Goal: Task Accomplishment & Management: Manage account settings

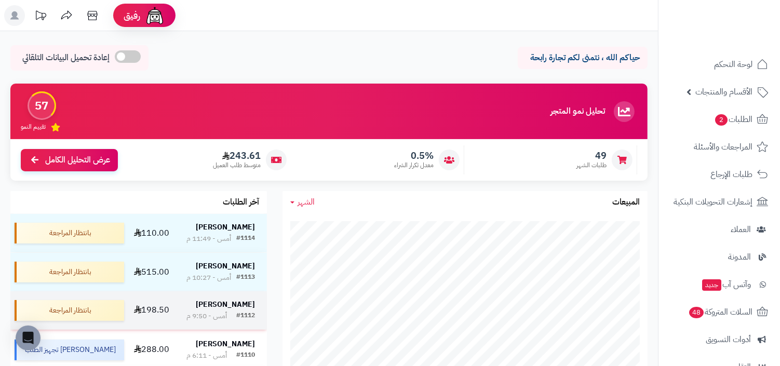
click at [234, 319] on div "#1112 أمس - 9:50 م" at bounding box center [220, 316] width 69 height 10
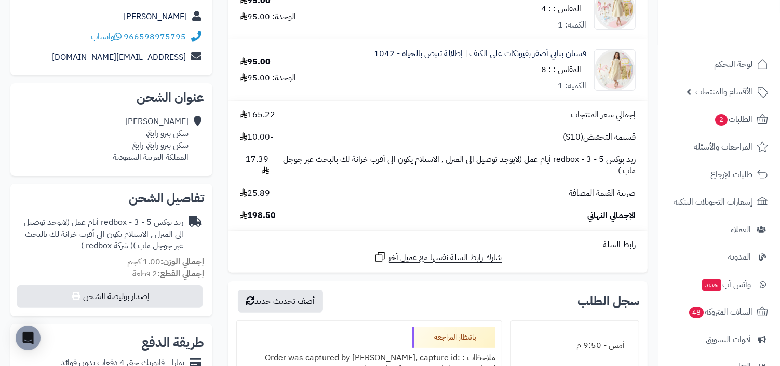
scroll to position [121, 0]
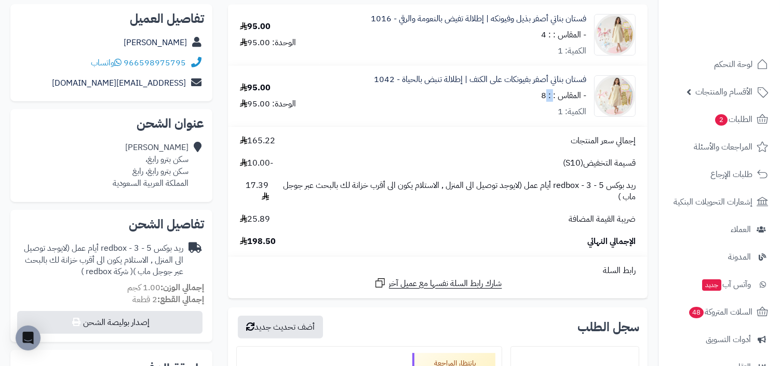
drag, startPoint x: 555, startPoint y: 97, endPoint x: 548, endPoint y: 98, distance: 7.3
click at [548, 98] on small "- المقاس : : 8" at bounding box center [563, 95] width 45 height 12
copy small ": :"
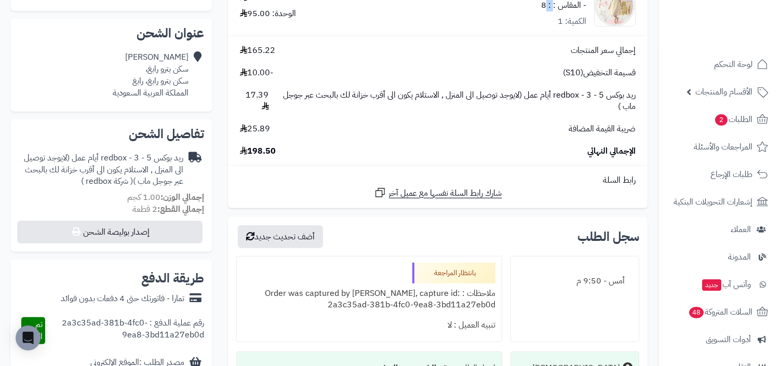
scroll to position [216, 0]
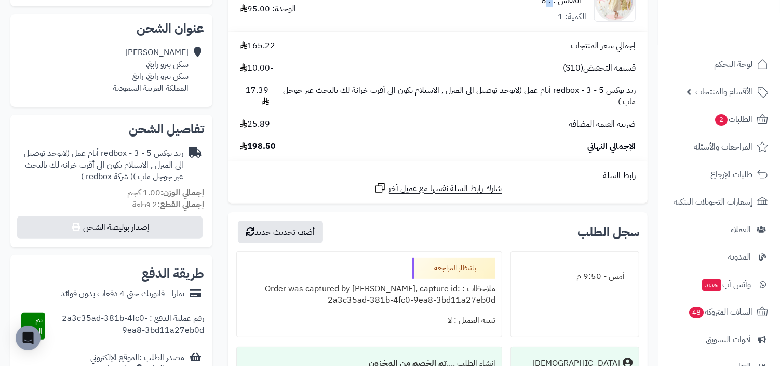
click at [526, 102] on span "ريد بوكس redbox - 3 - 5 أيام عمل (لايوجد توصيل الى المنزل , الاستلام يكون الى أ…" at bounding box center [457, 97] width 356 height 24
click at [353, 90] on span "ريد بوكس redbox - 3 - 5 أيام عمل (لايوجد توصيل الى المنزل , الاستلام يكون الى أ…" at bounding box center [457, 97] width 356 height 24
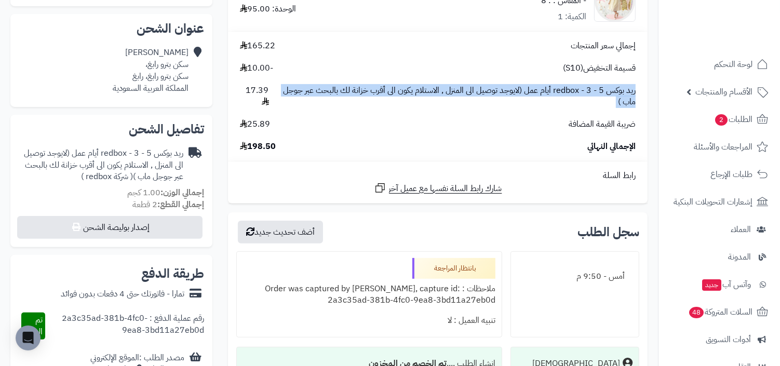
click at [350, 105] on span "ريد بوكس redbox - 3 - 5 أيام عمل (لايوجد توصيل الى المنزل , الاستلام يكون الى أ…" at bounding box center [457, 97] width 356 height 24
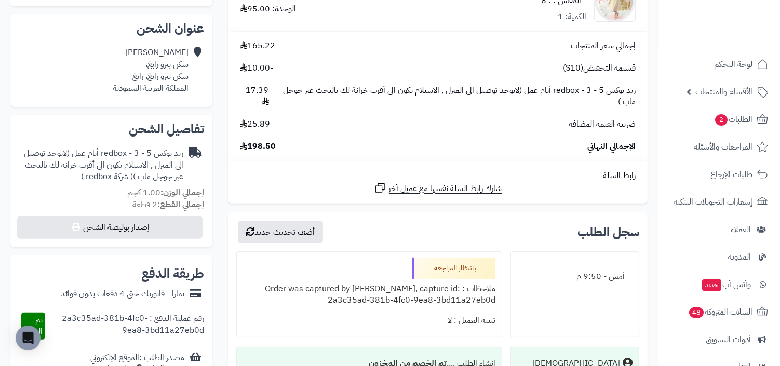
click at [350, 105] on span "ريد بوكس redbox - 3 - 5 أيام عمل (لايوجد توصيل الى المنزل , الاستلام يكون الى أ…" at bounding box center [457, 97] width 356 height 24
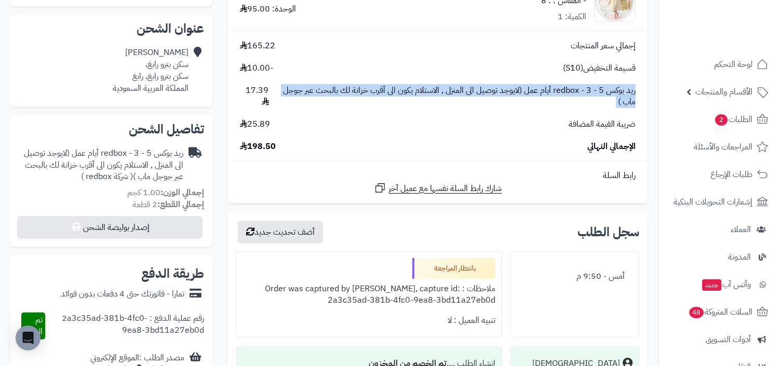
click at [350, 105] on span "ريد بوكس redbox - 3 - 5 أيام عمل (لايوجد توصيل الى المنزل , الاستلام يكون الى أ…" at bounding box center [457, 97] width 356 height 24
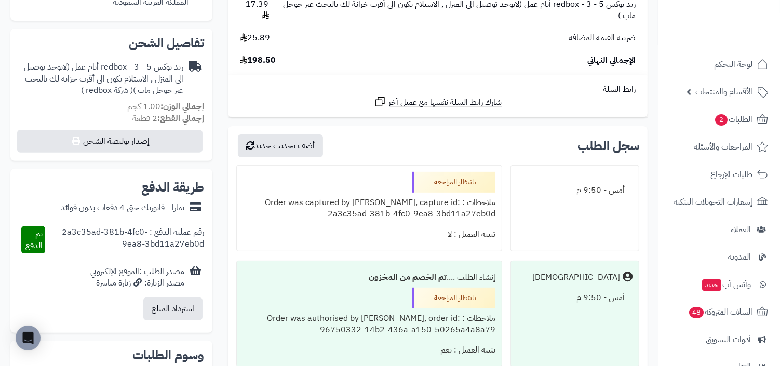
scroll to position [321, 0]
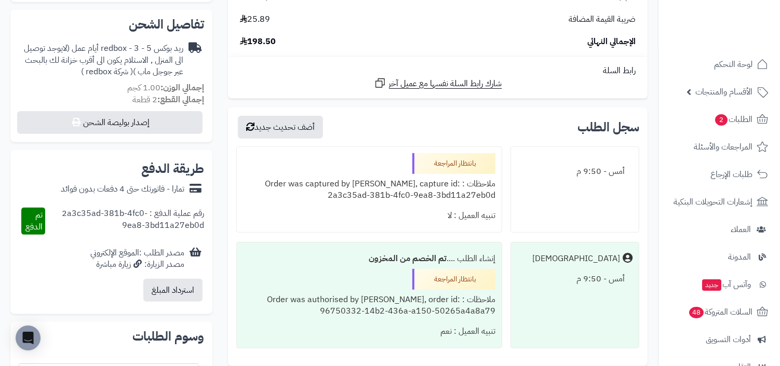
click at [397, 206] on div "تنبيه العميل : لا" at bounding box center [369, 216] width 252 height 20
click at [398, 195] on div "ملاحظات : Order was captured by Tamara, capture id: 2a3c35ad-381b-4fc0-9ea8-3bd…" at bounding box center [369, 190] width 252 height 32
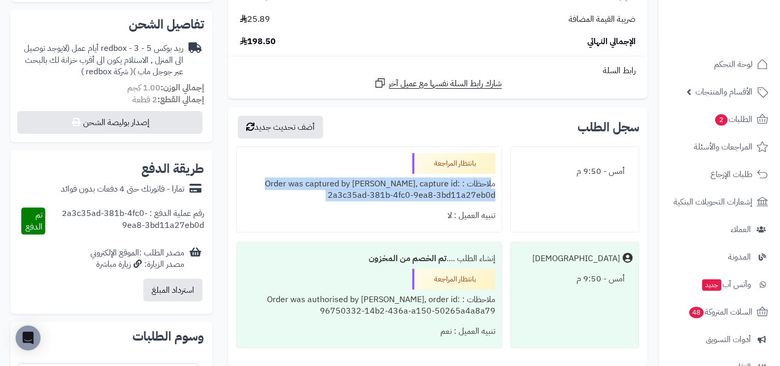
click at [360, 195] on div "ملاحظات : Order was captured by Tamara, capture id: 2a3c35ad-381b-4fc0-9ea8-3bd…" at bounding box center [369, 190] width 252 height 32
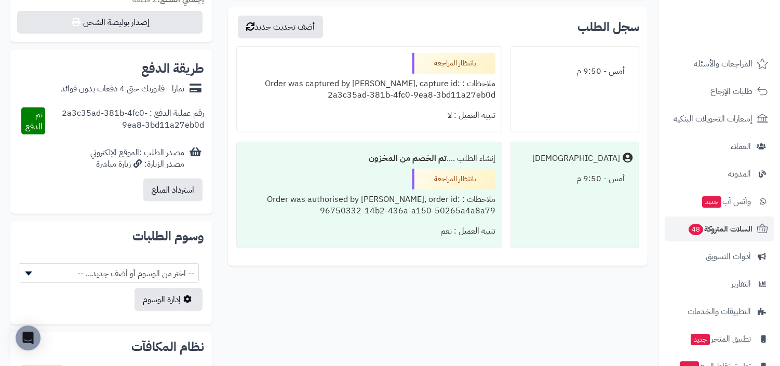
scroll to position [136, 0]
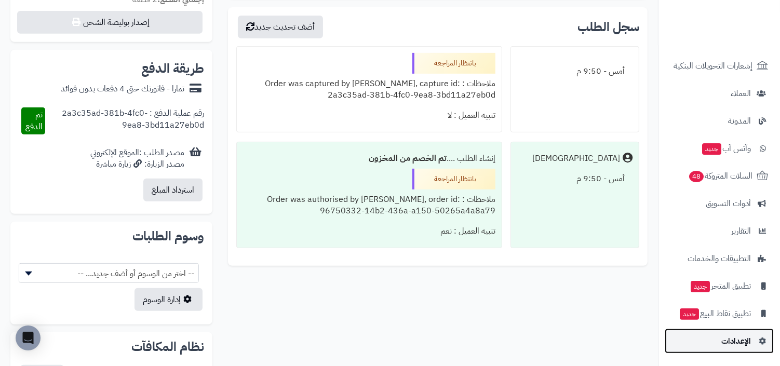
click at [719, 335] on link "الإعدادات" at bounding box center [719, 341] width 109 height 25
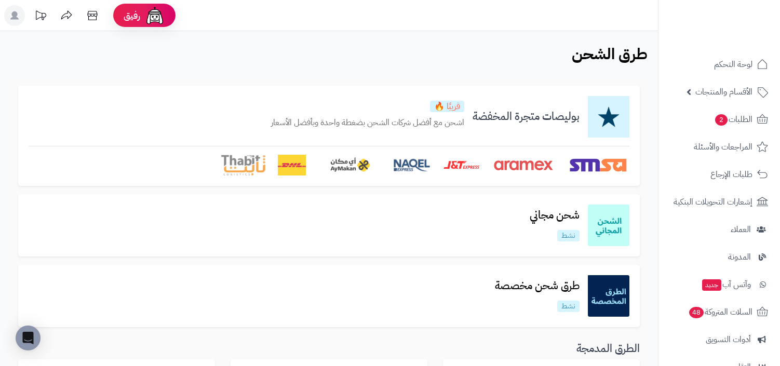
scroll to position [339, 0]
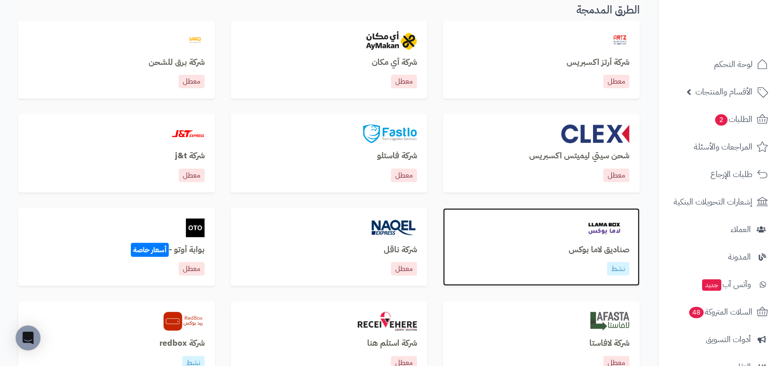
click at [549, 243] on div "صناديق لاما بوكس نشط" at bounding box center [541, 247] width 197 height 78
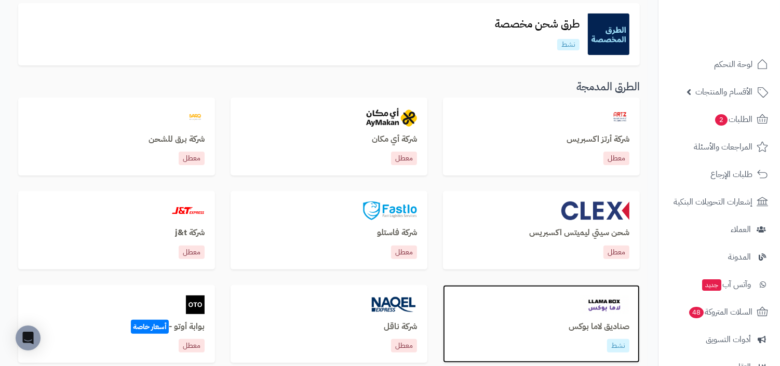
scroll to position [234, 0]
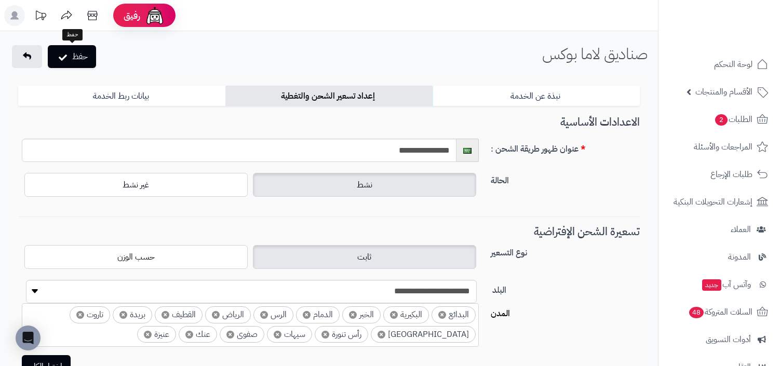
select select "***"
click at [90, 58] on button "حفظ" at bounding box center [72, 56] width 48 height 23
select select "***"
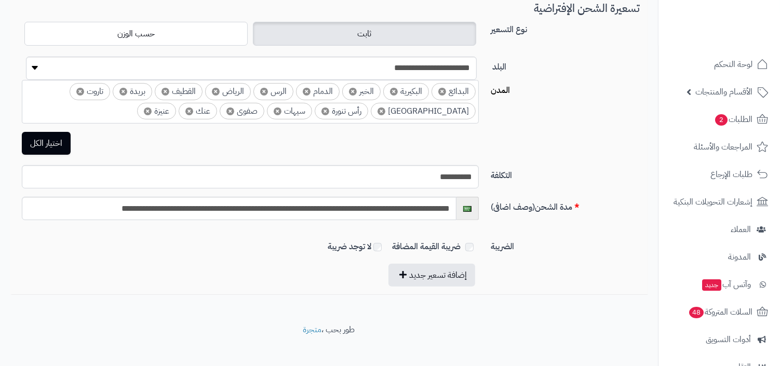
scroll to position [323, 0]
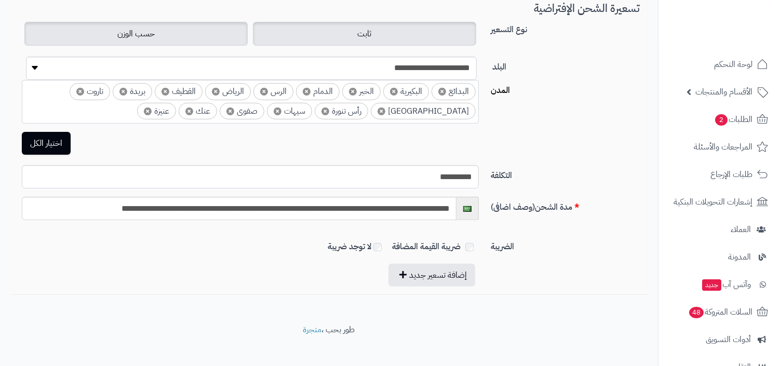
click at [211, 35] on label "حسب الوزن" at bounding box center [135, 34] width 223 height 24
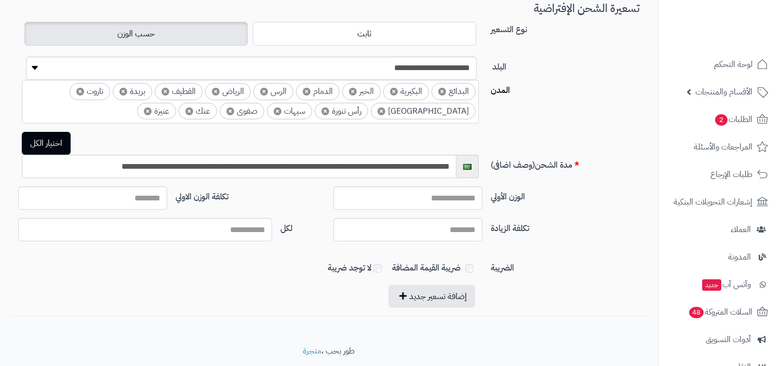
click at [294, 47] on div "ثابت حسب الوزن" at bounding box center [250, 33] width 457 height 29
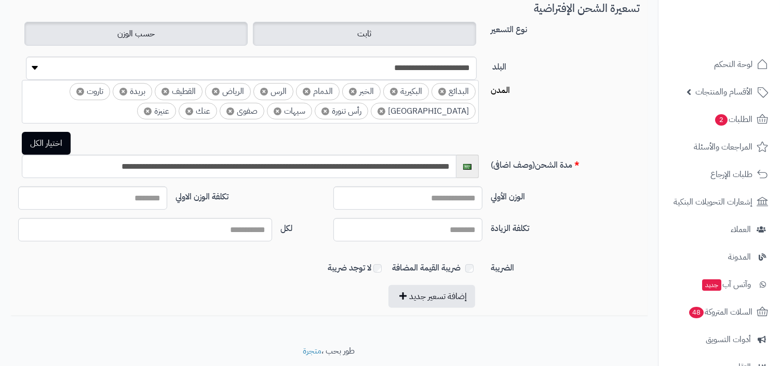
click at [351, 36] on label "ثابت" at bounding box center [364, 34] width 223 height 24
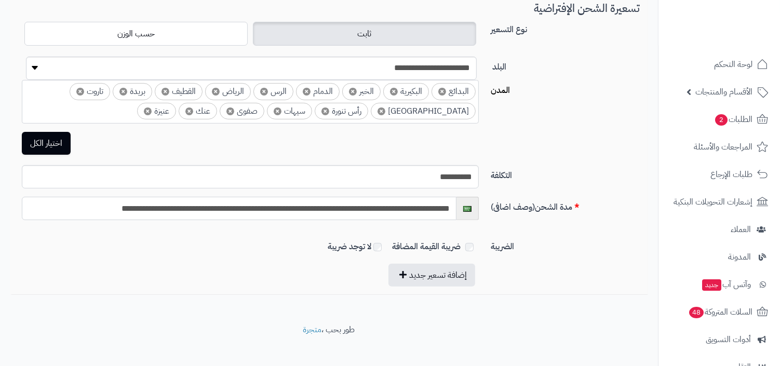
click at [391, 205] on input "**********" at bounding box center [239, 208] width 435 height 23
drag, startPoint x: 400, startPoint y: 206, endPoint x: 85, endPoint y: 205, distance: 315.2
click at [85, 205] on input "**********" at bounding box center [239, 208] width 435 height 23
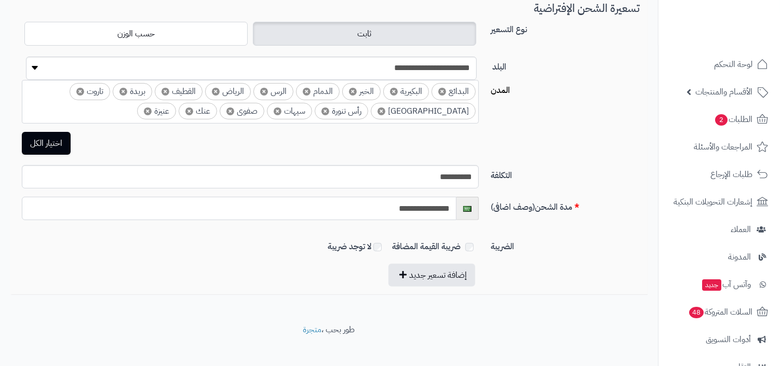
scroll to position [0, 0]
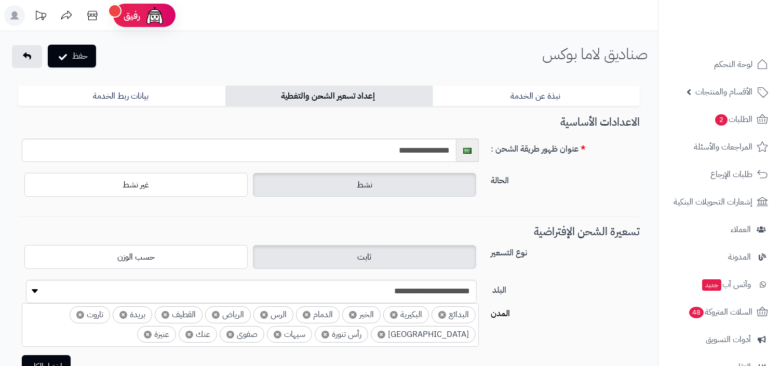
type input "**********"
click at [88, 64] on button "حفظ" at bounding box center [72, 56] width 48 height 23
select select "***"
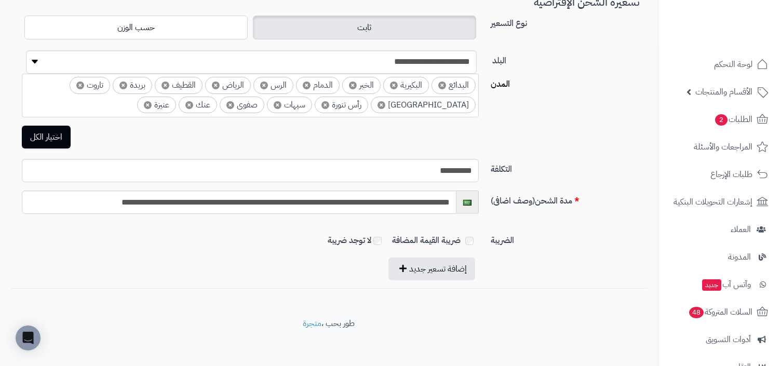
scroll to position [323, 0]
type input "**********"
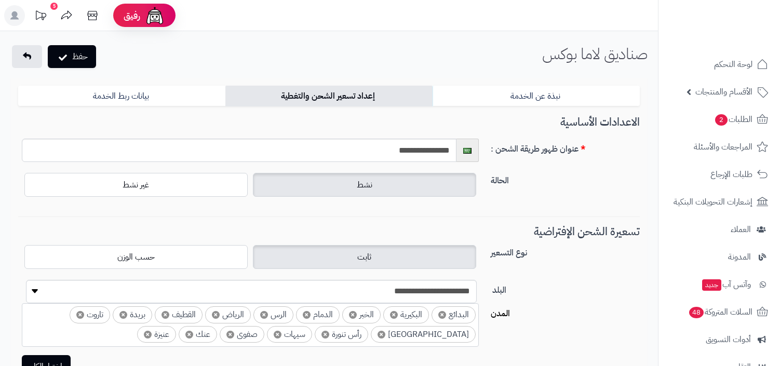
select select "***"
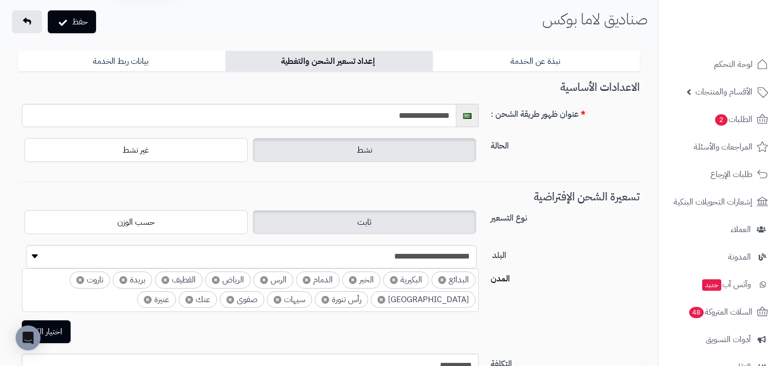
scroll to position [8, 0]
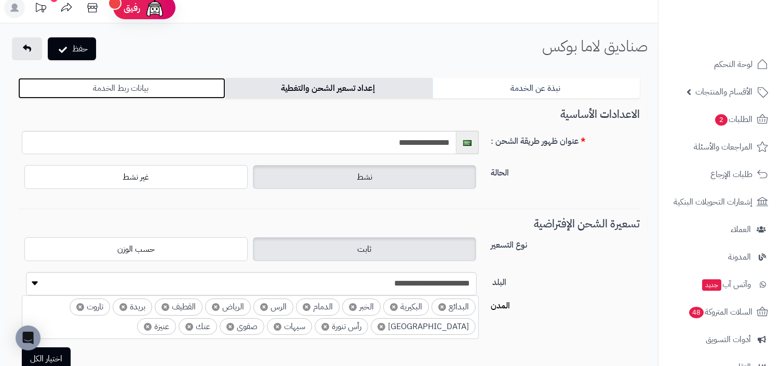
click at [196, 84] on link "بيانات ربط الخدمة" at bounding box center [121, 88] width 207 height 21
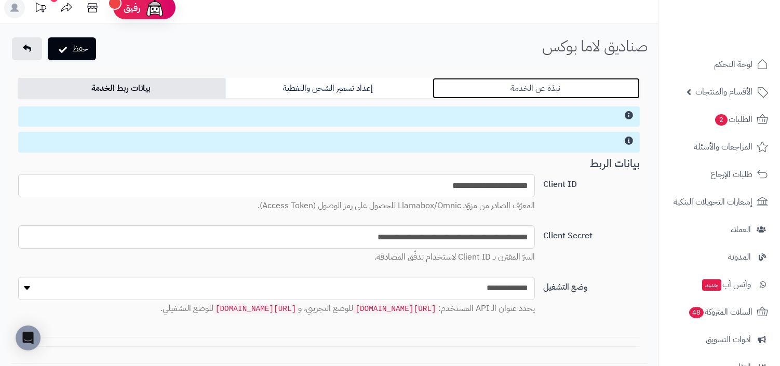
click at [519, 95] on link "نبذة عن الخدمة" at bounding box center [536, 88] width 207 height 21
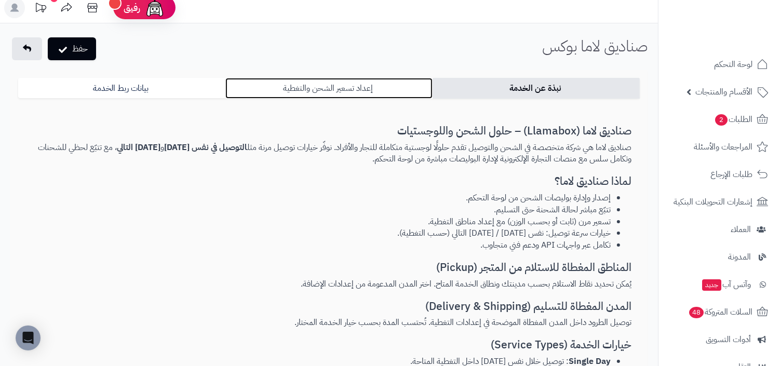
click at [369, 86] on link "إعداد تسعير الشحن والتغطية" at bounding box center [328, 88] width 207 height 21
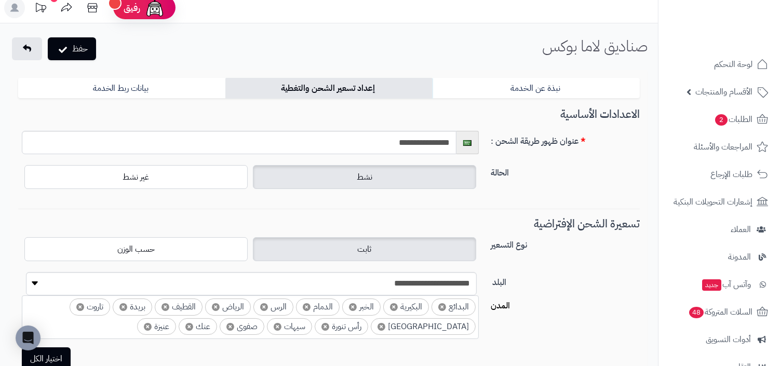
click at [286, 31] on div "حفظ صناديق لاما بوكس الرئيسية الإضافات صناديق لاما بوكس نبذة عن الخدمة إعداد تس…" at bounding box center [329, 281] width 658 height 516
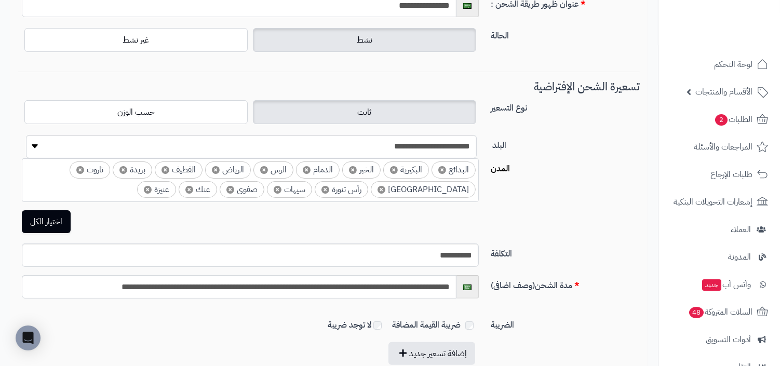
scroll to position [0, 0]
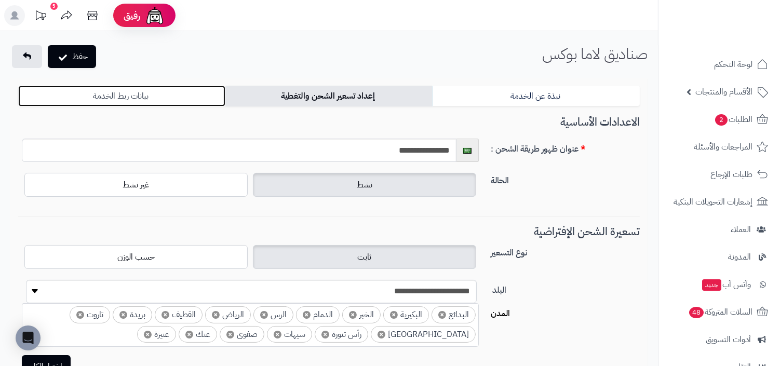
click at [178, 92] on link "بيانات ربط الخدمة" at bounding box center [121, 96] width 207 height 21
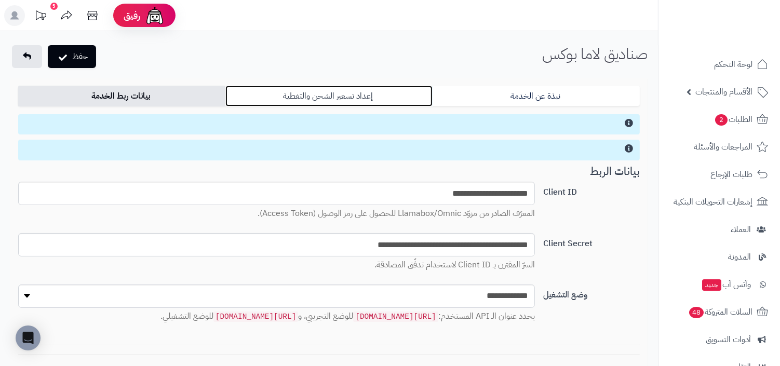
click at [300, 99] on link "إعداد تسعير الشحن والتغطية" at bounding box center [328, 96] width 207 height 21
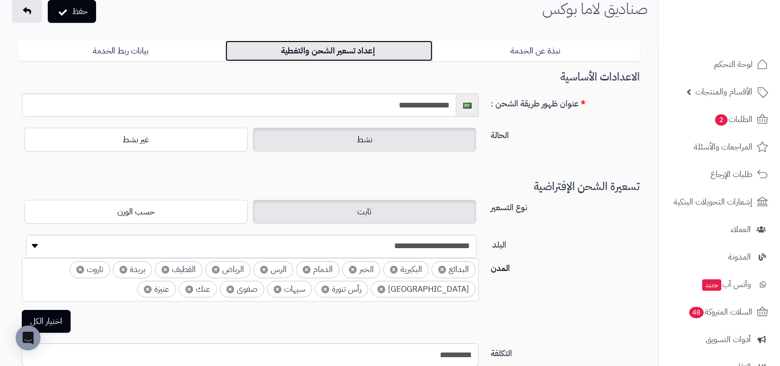
scroll to position [157, 0]
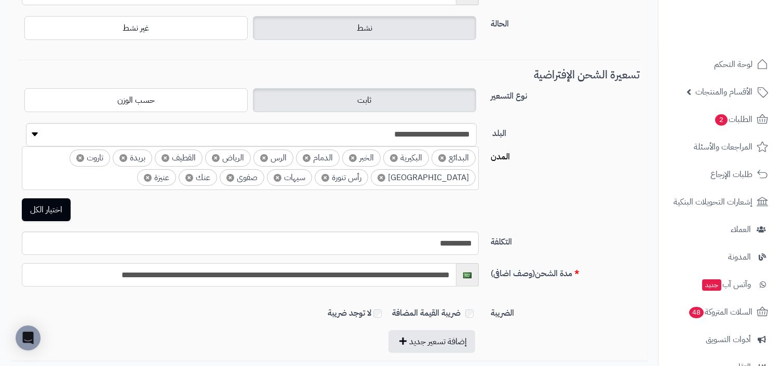
click at [401, 280] on input "**********" at bounding box center [239, 274] width 435 height 23
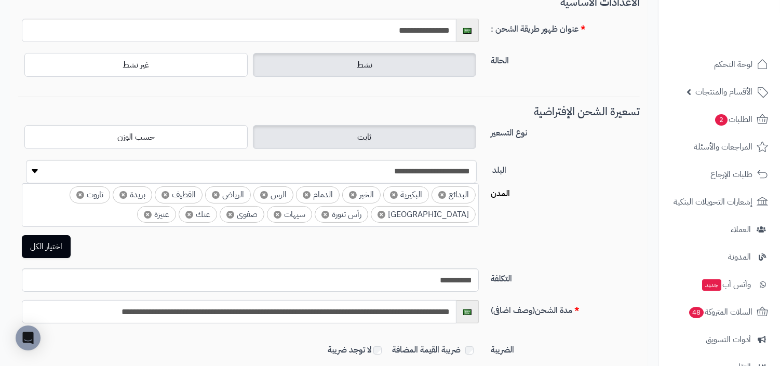
scroll to position [230, 0]
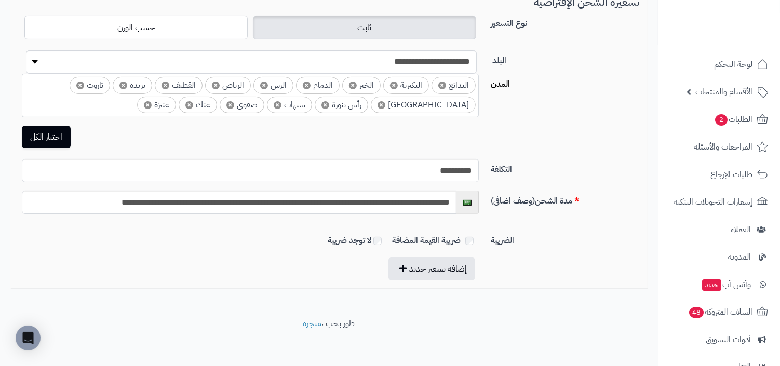
click at [551, 161] on label "التكلفة" at bounding box center [565, 167] width 157 height 17
click at [479, 161] on input "**********" at bounding box center [250, 170] width 457 height 23
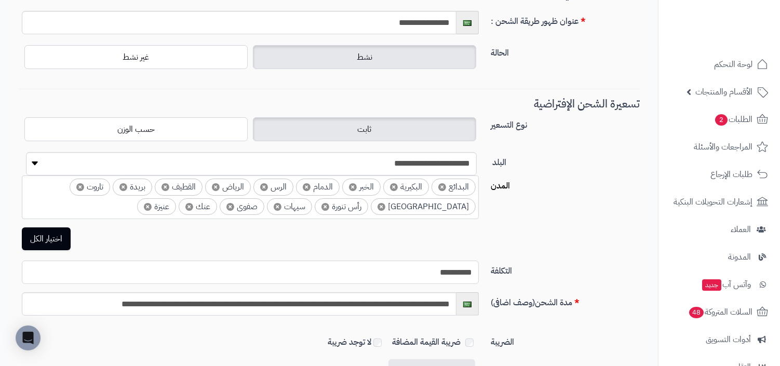
scroll to position [0, 0]
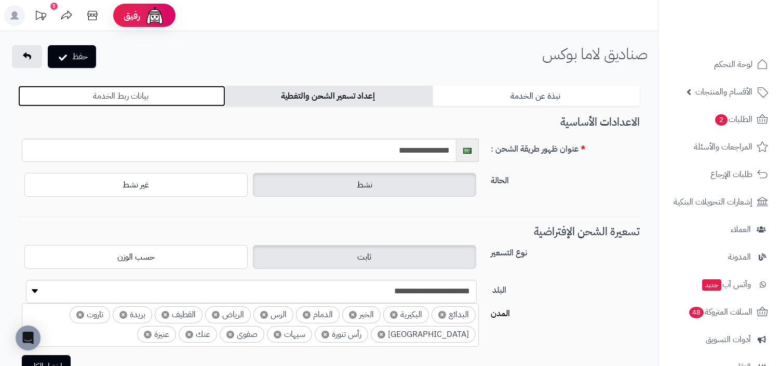
click at [171, 95] on link "بيانات ربط الخدمة" at bounding box center [121, 96] width 207 height 21
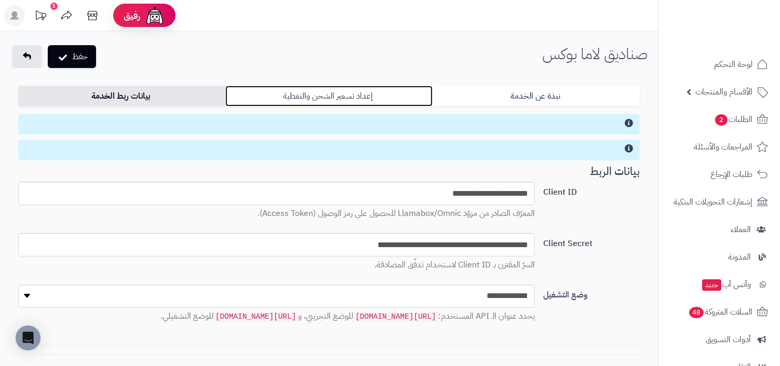
click at [377, 104] on link "إعداد تسعير الشحن والتغطية" at bounding box center [328, 96] width 207 height 21
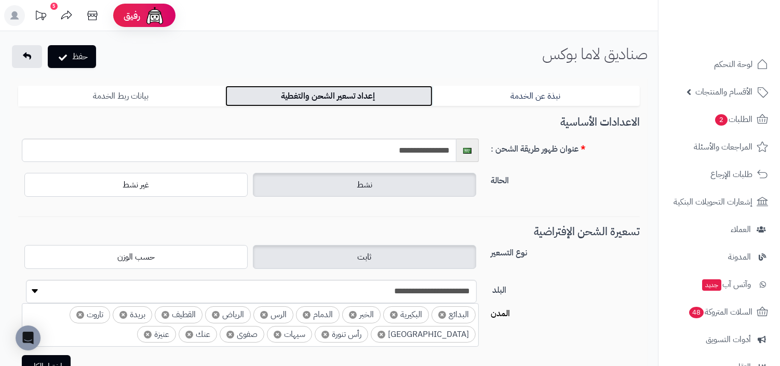
click at [163, 96] on link "بيانات ربط الخدمة" at bounding box center [121, 96] width 207 height 21
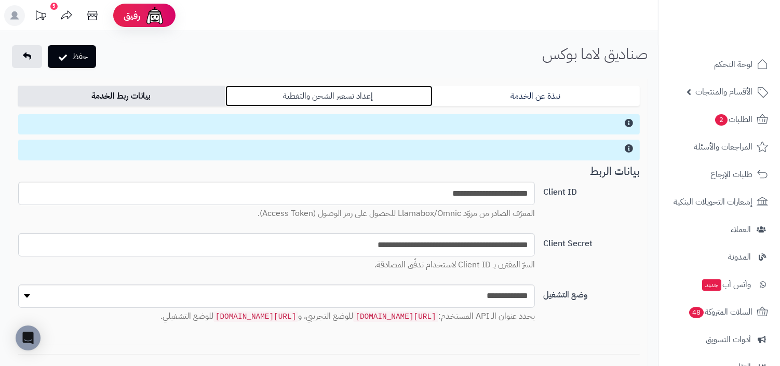
click at [281, 88] on link "إعداد تسعير الشحن والتغطية" at bounding box center [328, 96] width 207 height 21
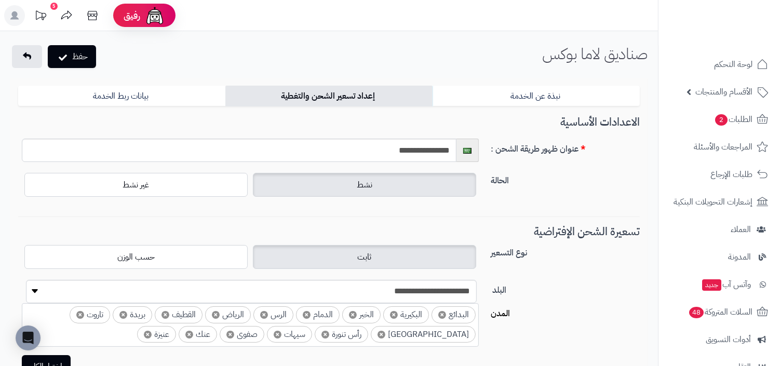
click at [448, 82] on div "نبذة عن الخدمة إعداد تسعير الشحن والتغطية بيانات ربط الخدمة صناديق لاما (Llamab…" at bounding box center [328, 298] width 637 height 440
click at [161, 109] on form "نبذة عن الخدمة إعداد تسعير الشحن والتغطية بيانات ربط الخدمة صناديق لاما (Llamab…" at bounding box center [329, 286] width 622 height 401
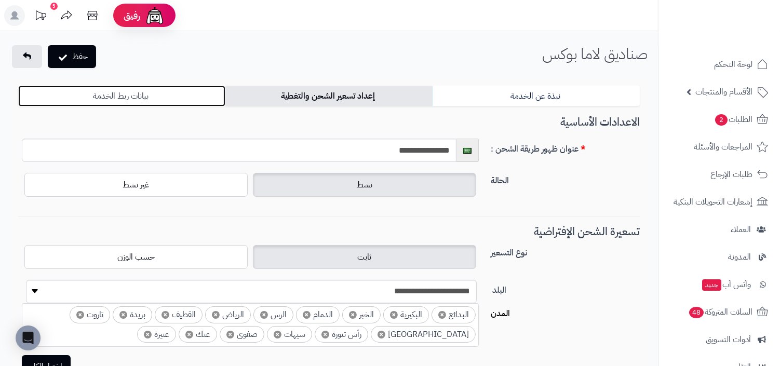
click at [179, 99] on link "بيانات ربط الخدمة" at bounding box center [121, 96] width 207 height 21
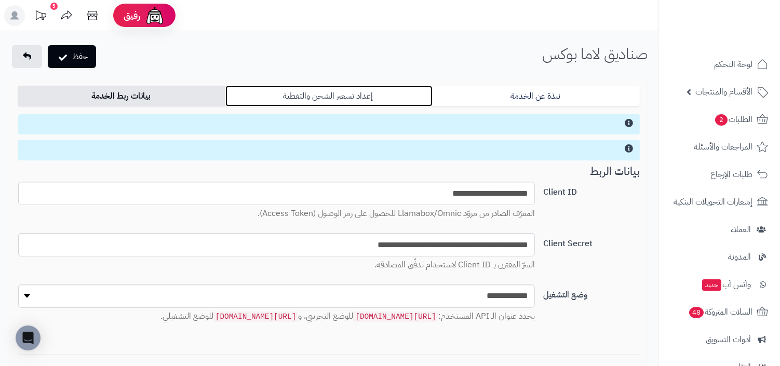
click at [259, 93] on link "إعداد تسعير الشحن والتغطية" at bounding box center [328, 96] width 207 height 21
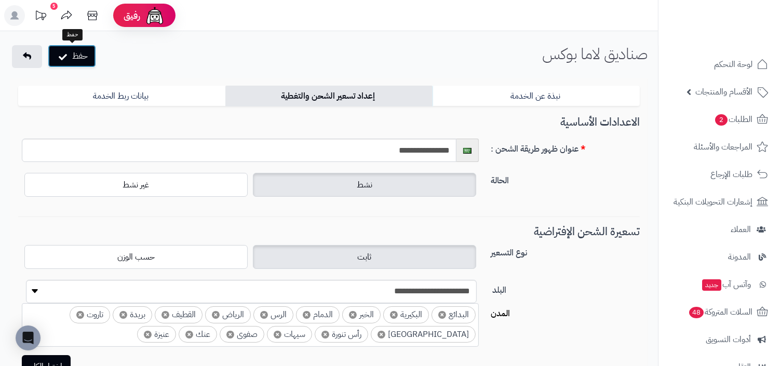
click at [86, 62] on button "حفظ" at bounding box center [72, 56] width 48 height 23
select select "***"
click at [78, 53] on button "حفظ" at bounding box center [72, 56] width 48 height 23
select select "***"
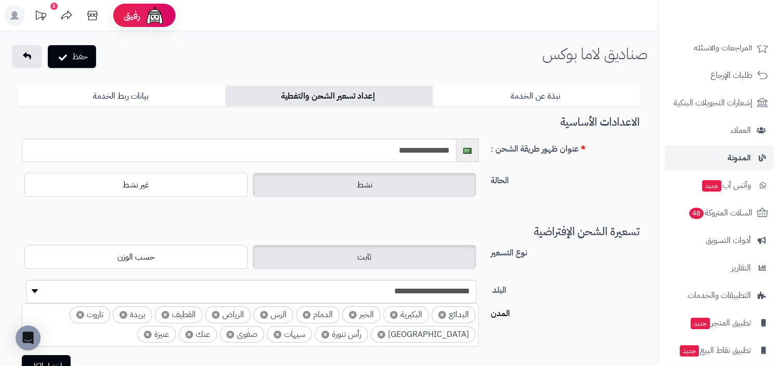
scroll to position [136, 0]
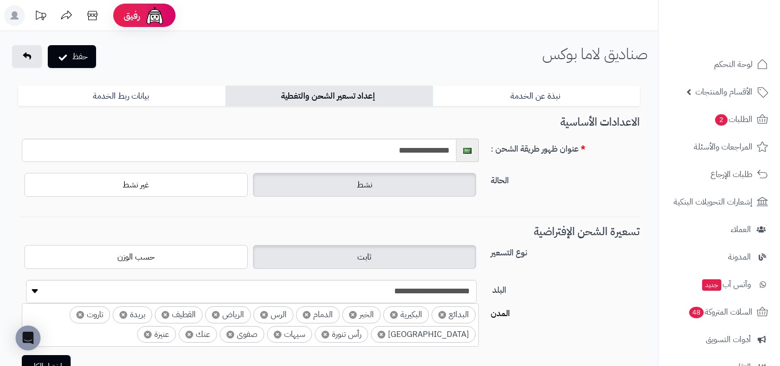
select select "***"
click at [742, 63] on span "لوحة التحكم" at bounding box center [734, 64] width 38 height 15
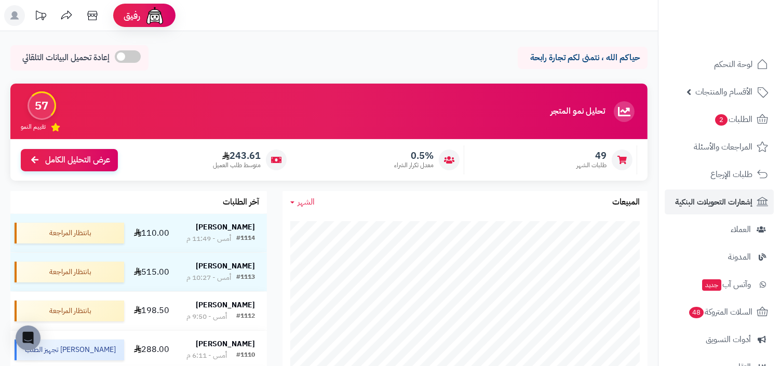
scroll to position [93, 0]
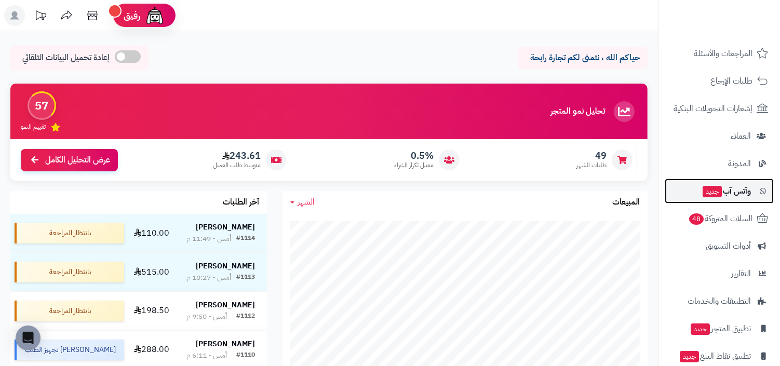
click at [742, 197] on span "وآتس آب جديد" at bounding box center [726, 191] width 49 height 15
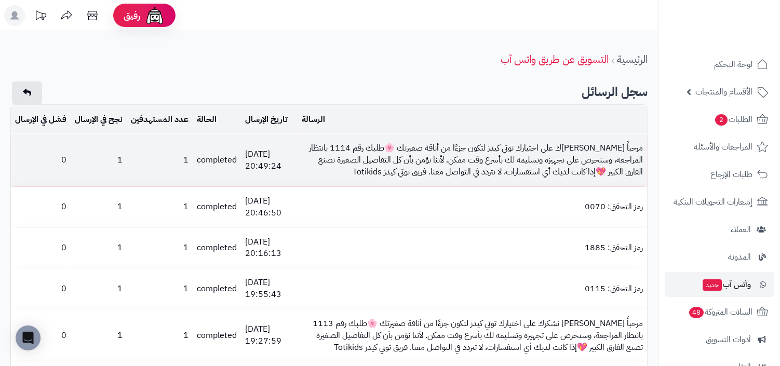
click at [499, 165] on td "مرحباً [PERSON_NAME]ك على اختيارك توتي كيدز لتكون جزءًا من أناقة صغيرتك 🌸طلبك ر…" at bounding box center [472, 160] width 349 height 52
click at [499, 165] on td "مرحباً Halimah Aleid نشكرك على اختيارك توتي كيدز لتكون جزءًا من أناقة صغيرتك 🌸ط…" at bounding box center [472, 160] width 349 height 52
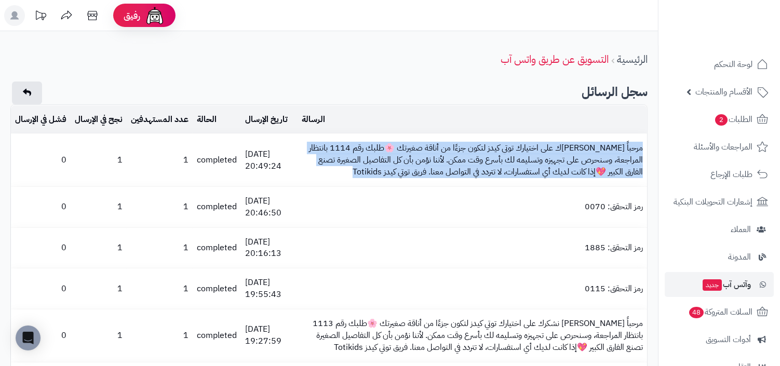
click at [501, 100] on h2 "سجل الرسائل" at bounding box center [328, 92] width 637 height 21
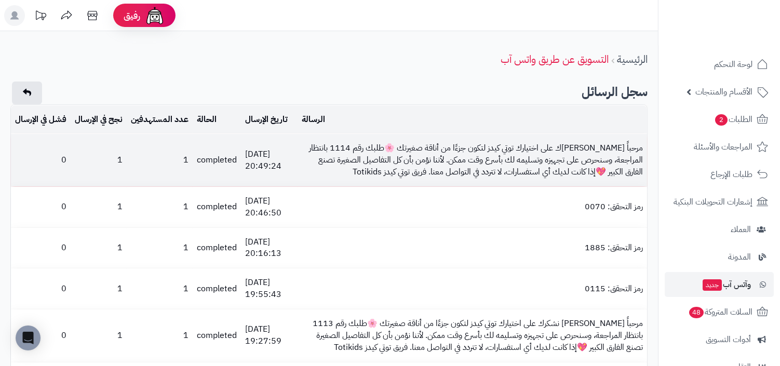
click at [500, 158] on td "مرحباً Halimah Aleid نشكرك على اختيارك توتي كيدز لتكون جزءًا من أناقة صغيرتك 🌸ط…" at bounding box center [472, 160] width 349 height 52
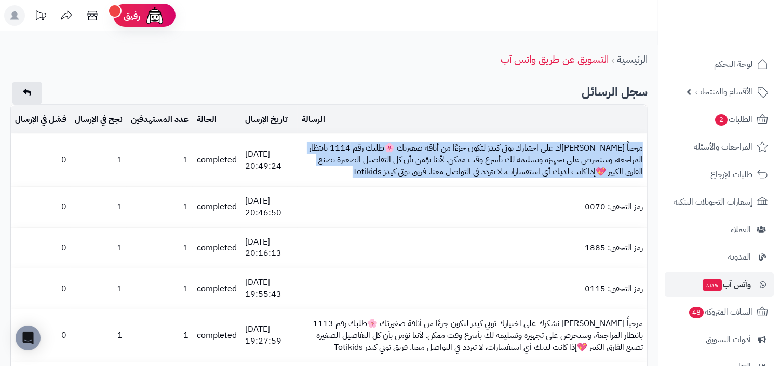
click at [512, 108] on td "الرسالة" at bounding box center [472, 119] width 349 height 29
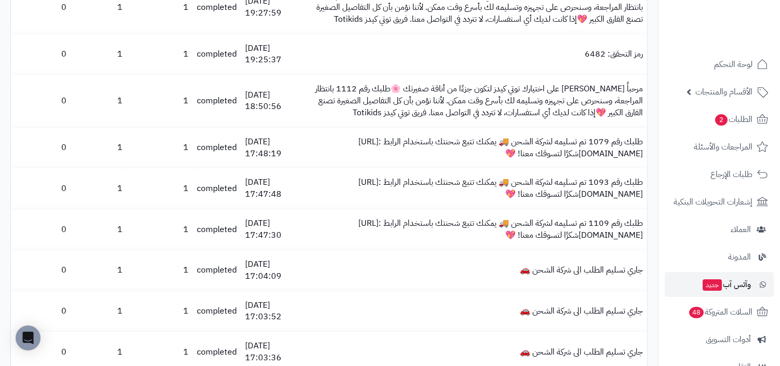
scroll to position [365, 0]
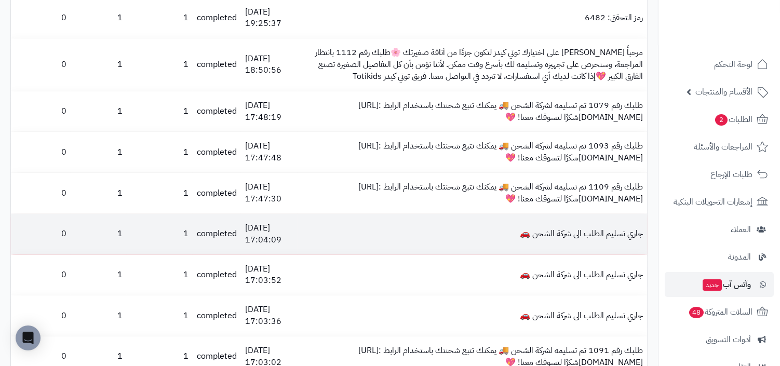
click at [563, 223] on td "جاري تسليم الطلب الى شركة الشحن 🚗" at bounding box center [472, 234] width 349 height 41
click at [510, 217] on td "جاري تسليم الطلب الى شركة الشحن 🚗" at bounding box center [472, 234] width 349 height 41
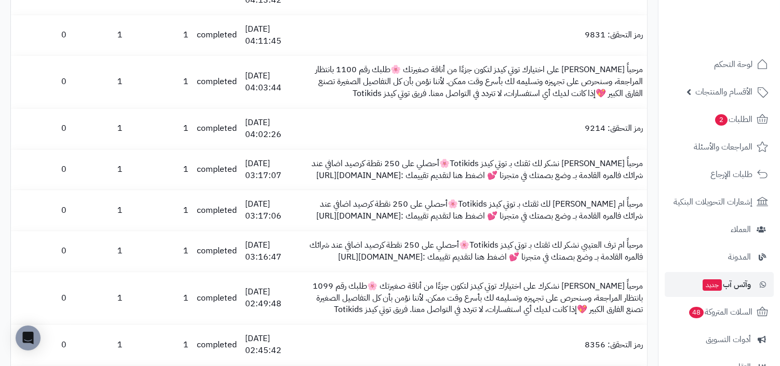
scroll to position [2742, 0]
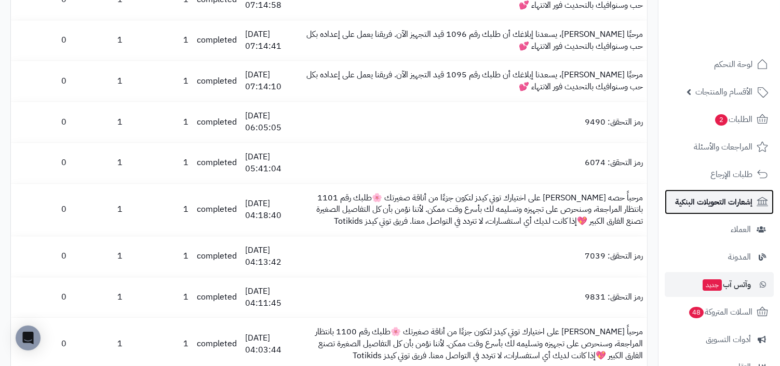
click at [699, 206] on span "إشعارات التحويلات البنكية" at bounding box center [713, 202] width 77 height 15
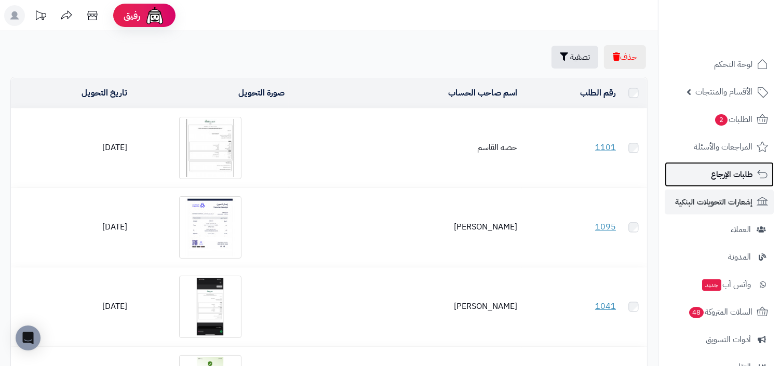
click at [711, 179] on span "طلبات الإرجاع" at bounding box center [732, 174] width 42 height 15
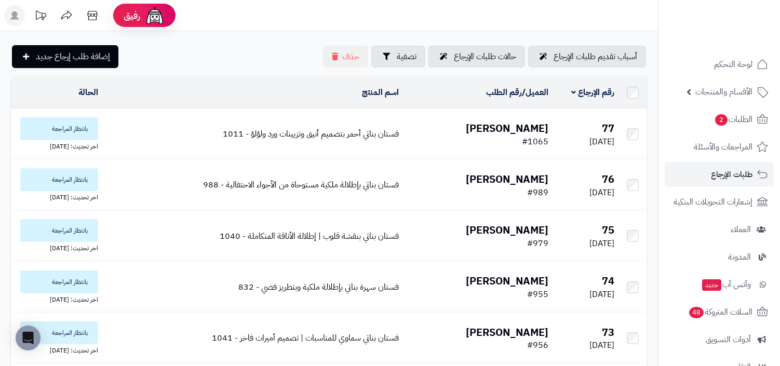
click at [725, 216] on ul "لوحة التحكم الأقسام والمنتجات المنتجات الأقسام الماركات مواصفات المنتجات مواصفا…" at bounding box center [719, 271] width 122 height 438
click at [729, 230] on link "العملاء" at bounding box center [719, 229] width 109 height 25
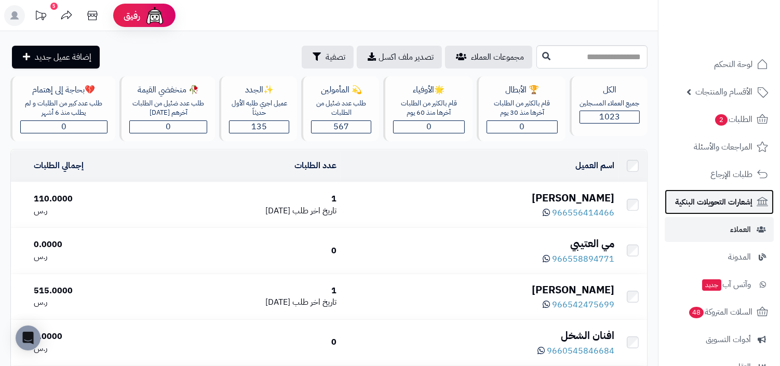
click at [702, 206] on span "إشعارات التحويلات البنكية" at bounding box center [713, 202] width 77 height 15
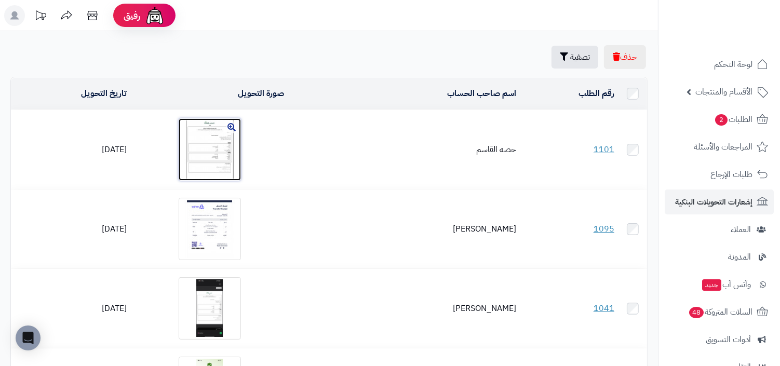
click at [234, 148] on img at bounding box center [210, 149] width 62 height 62
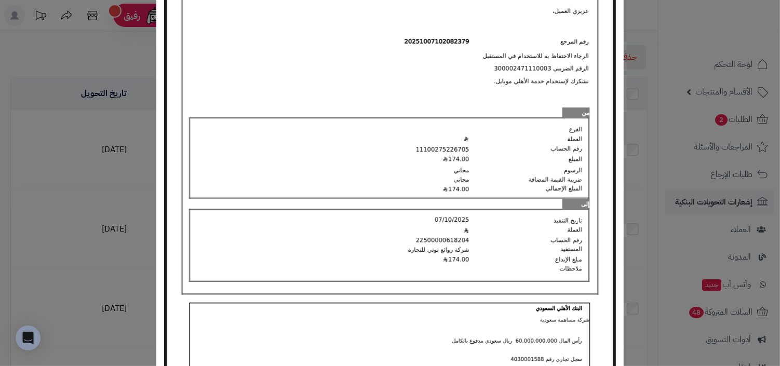
scroll to position [215, 0]
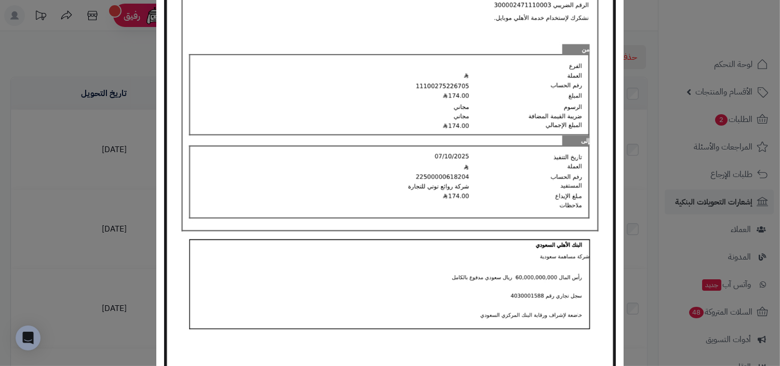
click at [124, 133] on div "× Payment Image Download Close" at bounding box center [390, 183] width 780 height 366
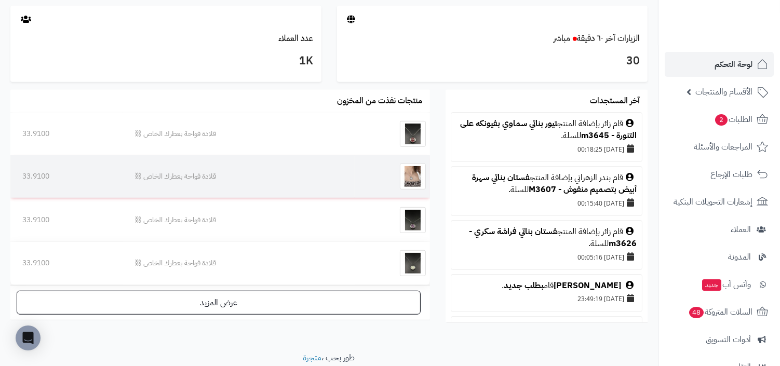
scroll to position [548, 0]
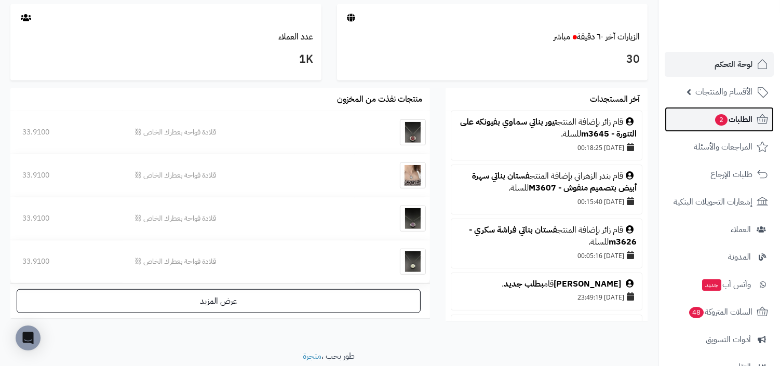
click at [737, 116] on span "الطلبات 2" at bounding box center [733, 119] width 38 height 15
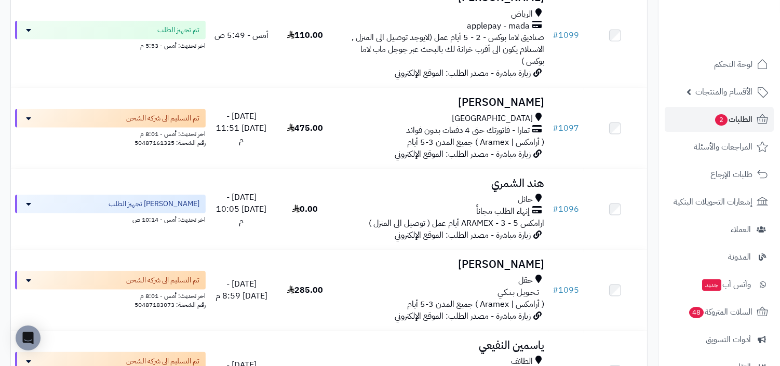
scroll to position [1013, 0]
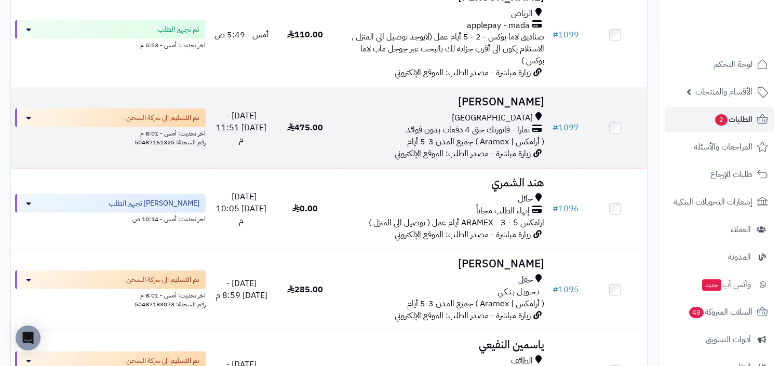
click at [520, 147] on span "زيارة مباشرة - مصدر الطلب: الموقع الإلكتروني" at bounding box center [463, 153] width 136 height 12
click at [501, 139] on span "( أرامكس | Aramex ) جميع المدن 3-5 أيام" at bounding box center [476, 142] width 137 height 12
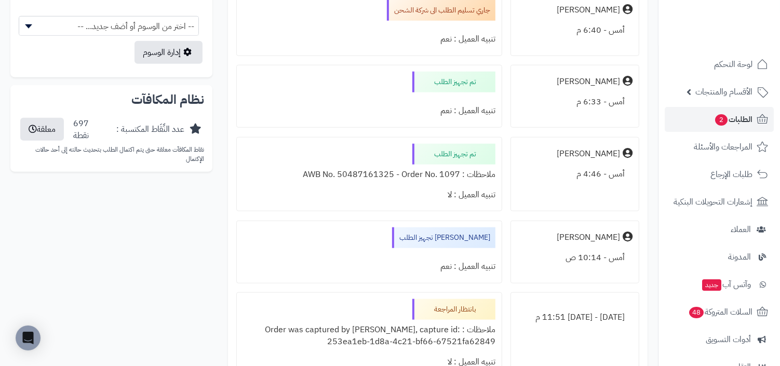
scroll to position [982, 0]
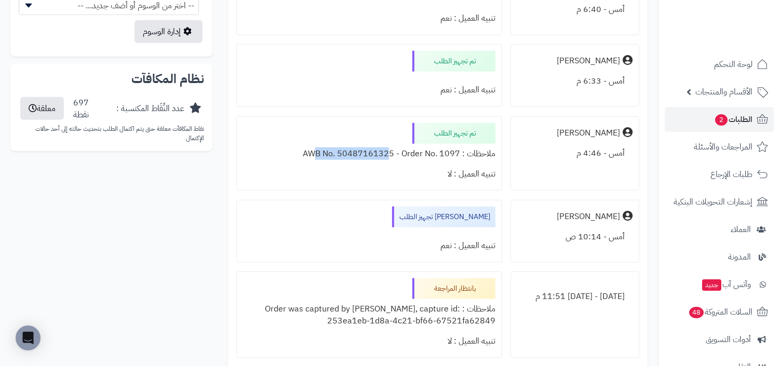
drag, startPoint x: 309, startPoint y: 152, endPoint x: 385, endPoint y: 151, distance: 75.8
click at [385, 151] on div "ملاحظات : AWB No. 50487161325 - Order No. 1097" at bounding box center [369, 154] width 252 height 20
copy div "WB No. 504871613"
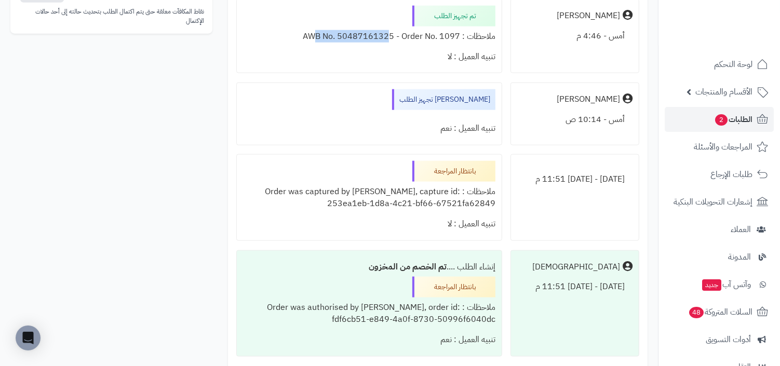
scroll to position [1103, 0]
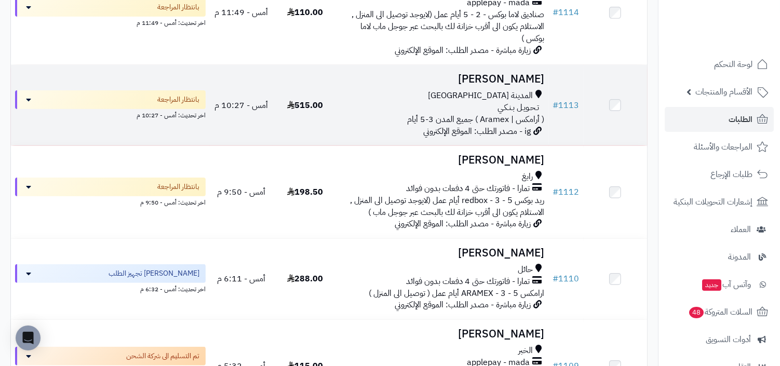
scroll to position [251, 0]
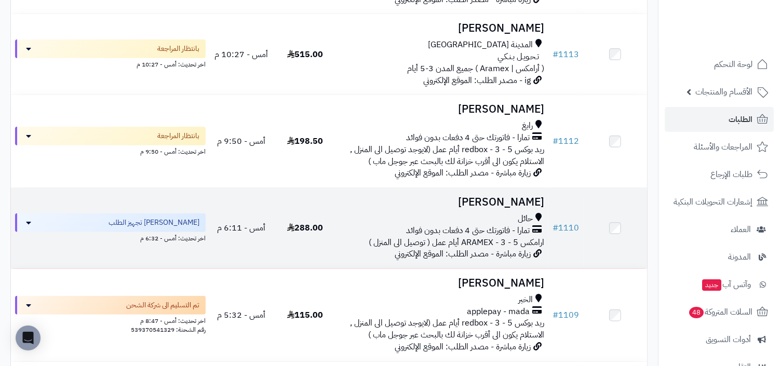
click at [508, 225] on span "تمارا - فاتورتك حتى 4 دفعات بدون فوائد" at bounding box center [469, 231] width 124 height 12
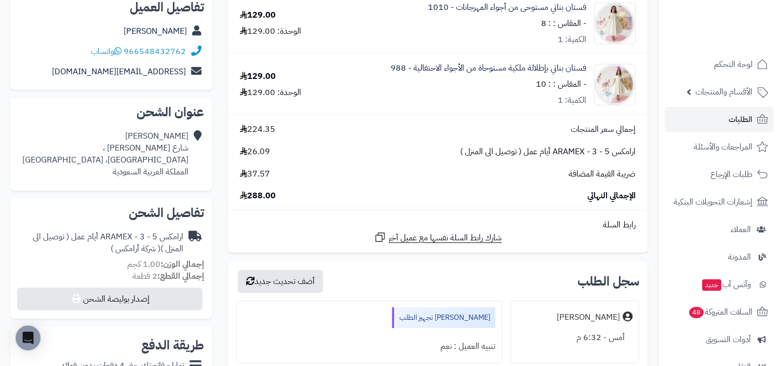
scroll to position [299, 0]
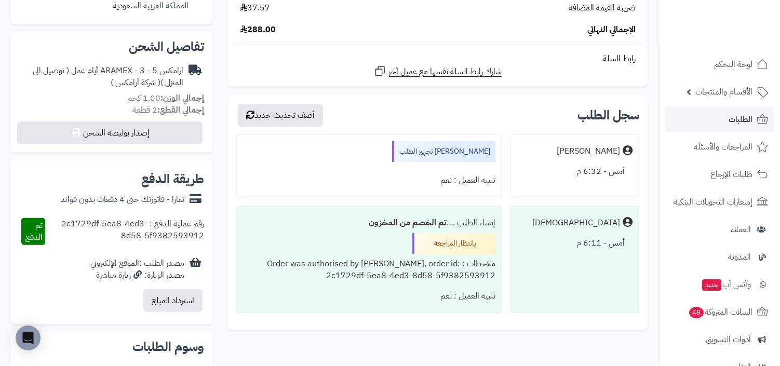
click at [172, 219] on div "رقم عملية الدفع : 2c1729df-5ea8-4ed3-8d58-5f9382593912" at bounding box center [124, 231] width 159 height 27
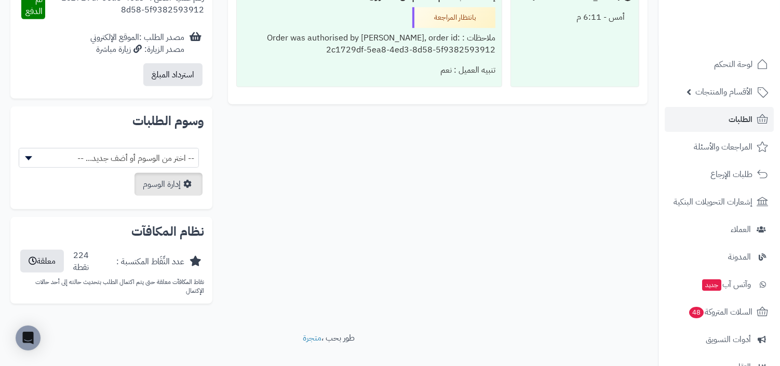
scroll to position [542, 0]
